Goal: Information Seeking & Learning: Learn about a topic

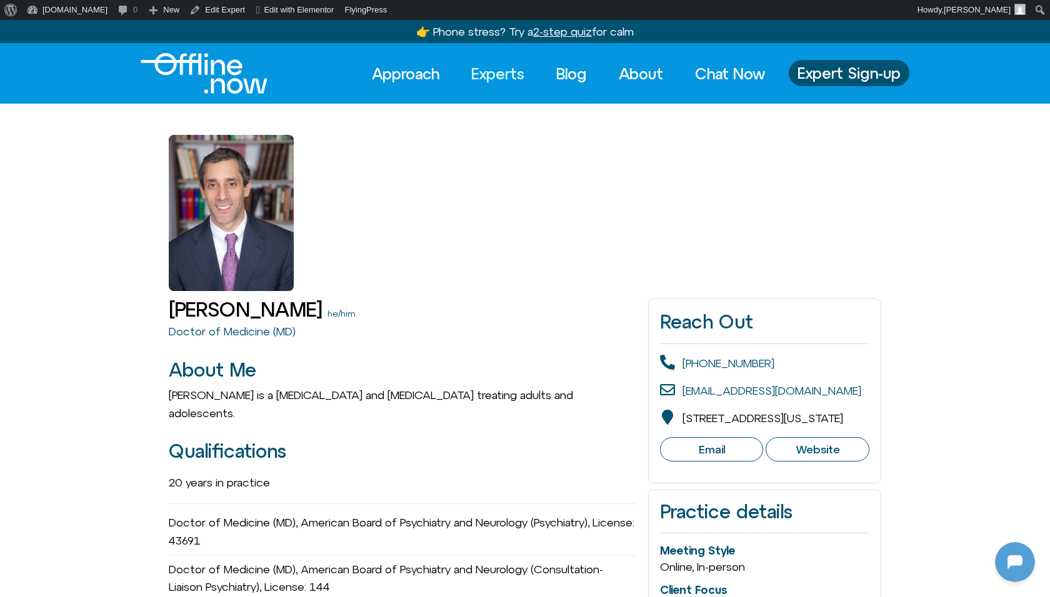
click at [511, 76] on link "Experts" at bounding box center [498, 73] width 76 height 27
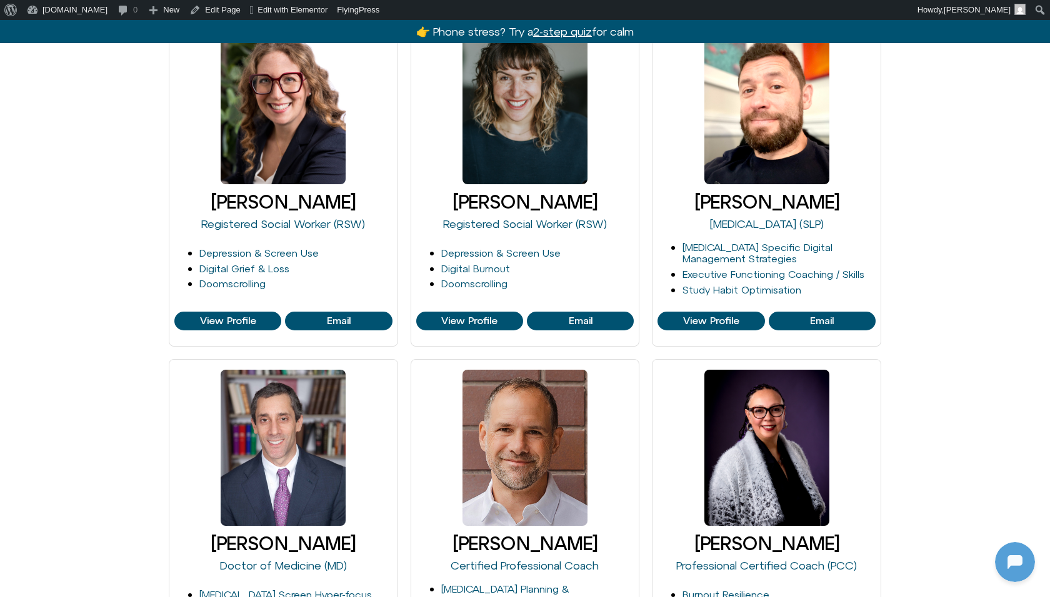
scroll to position [462, 0]
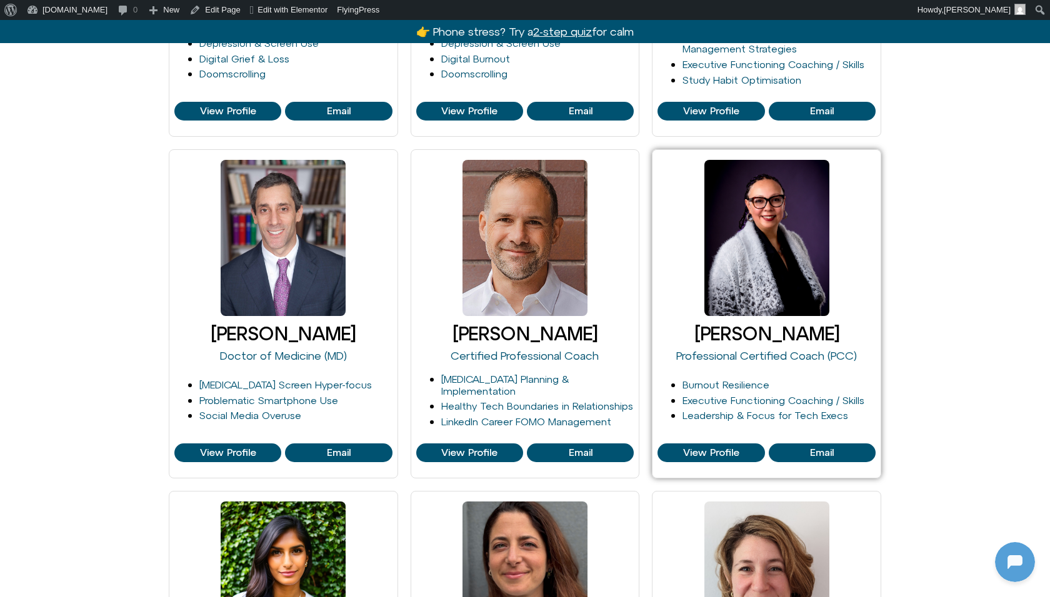
click at [800, 262] on link at bounding box center [766, 238] width 125 height 156
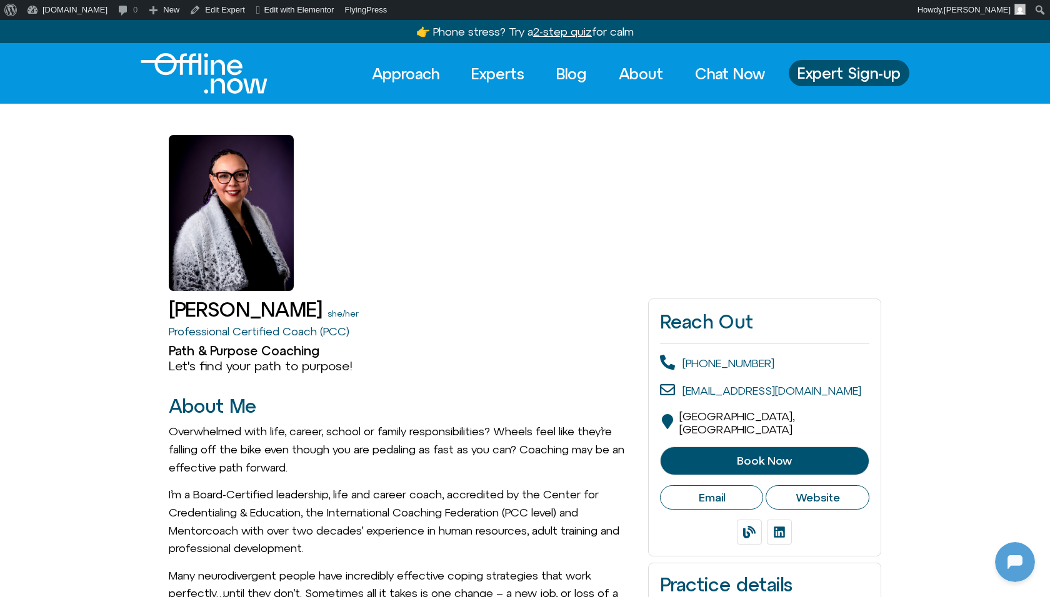
drag, startPoint x: 326, startPoint y: 307, endPoint x: 166, endPoint y: 299, distance: 159.6
copy h1 "[PERSON_NAME]"
click at [269, 335] on link "Professional Certified Coach (PCC)" at bounding box center [259, 331] width 181 height 13
drag, startPoint x: 161, startPoint y: 327, endPoint x: 319, endPoint y: 327, distance: 157.5
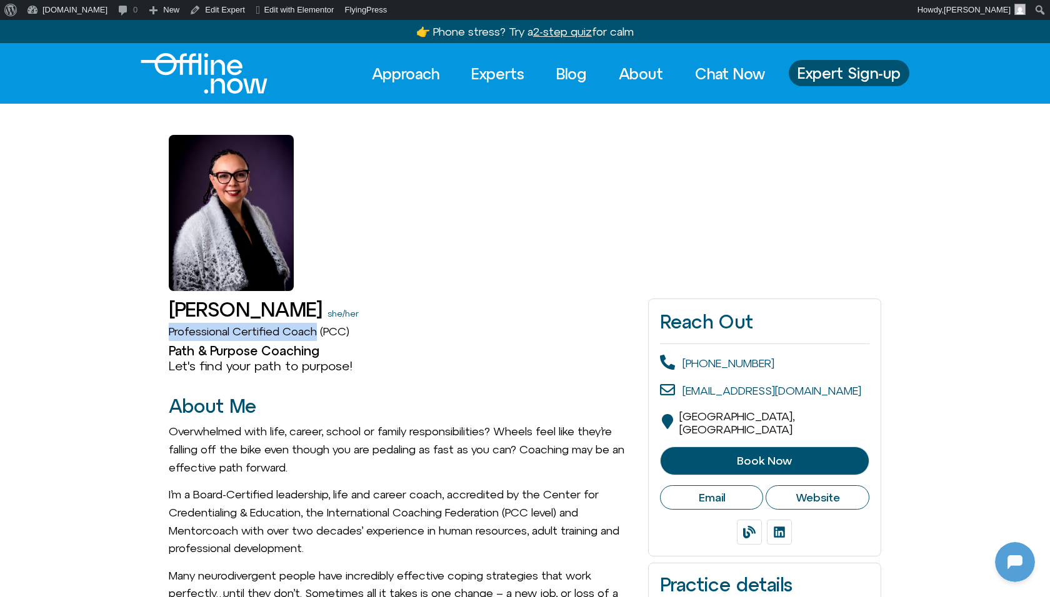
copy link "Professional Certified Coach"
drag, startPoint x: 325, startPoint y: 359, endPoint x: 130, endPoint y: 344, distance: 195.6
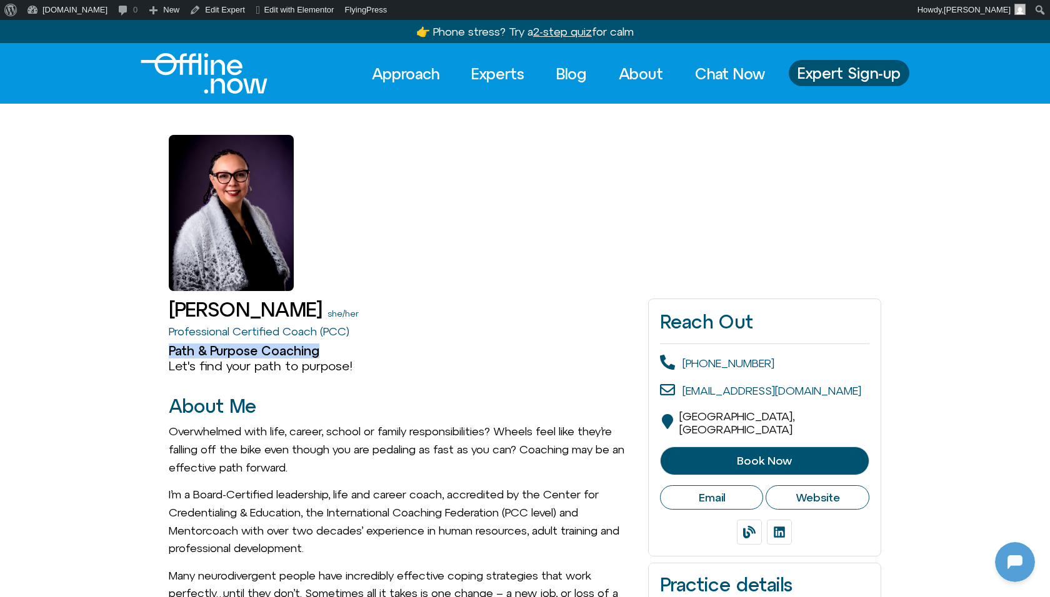
drag, startPoint x: 151, startPoint y: 346, endPoint x: 335, endPoint y: 352, distance: 183.8
copy h2 "Path & Purpose Coaching"
